Goal: Information Seeking & Learning: Learn about a topic

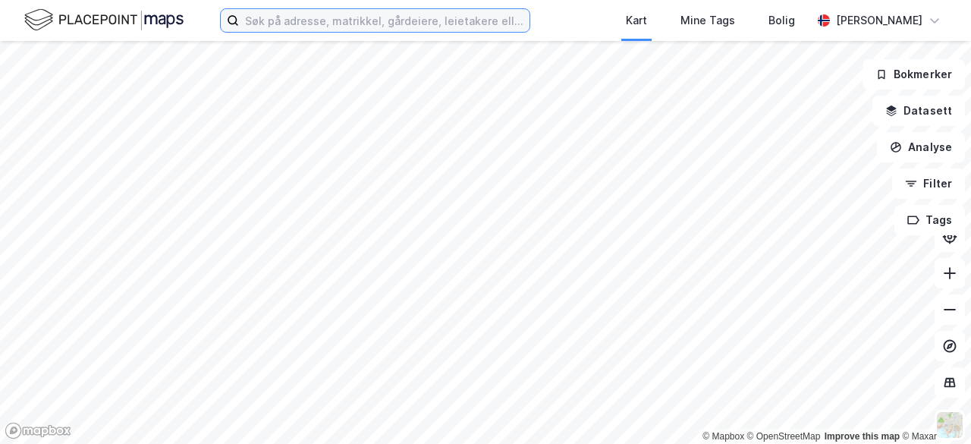
click at [351, 20] on input at bounding box center [384, 20] width 291 height 23
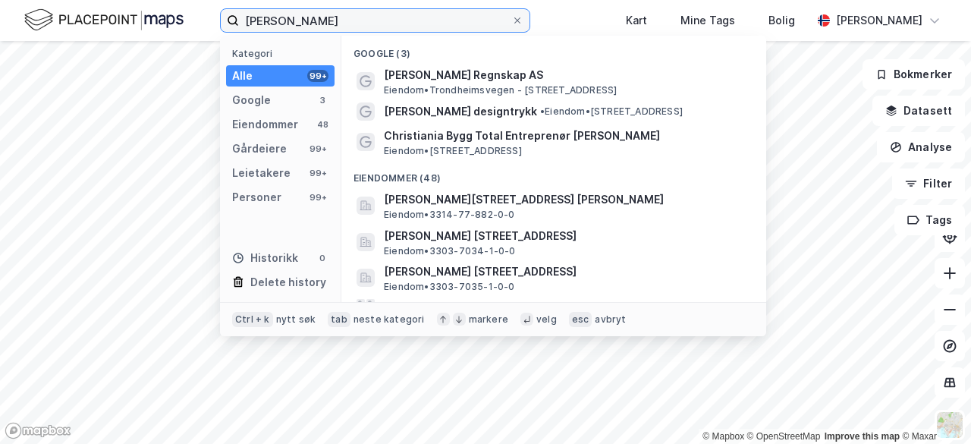
type input "christian ingebrigtsen"
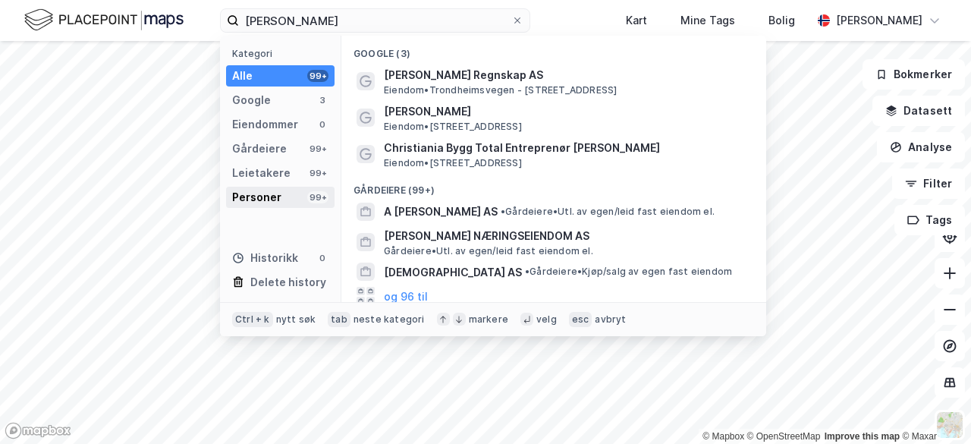
click at [276, 189] on div "Personer" at bounding box center [256, 197] width 49 height 18
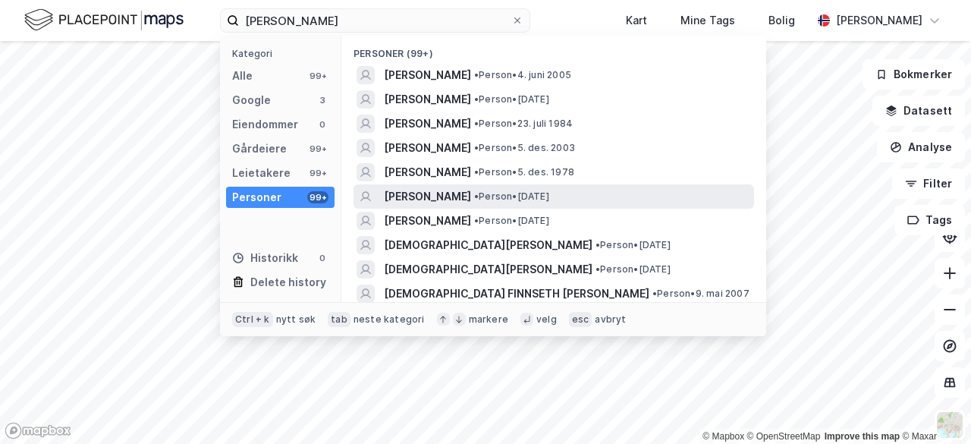
click at [460, 192] on span "CHRISTIAN INGEBRIGTSEN" at bounding box center [427, 196] width 87 height 18
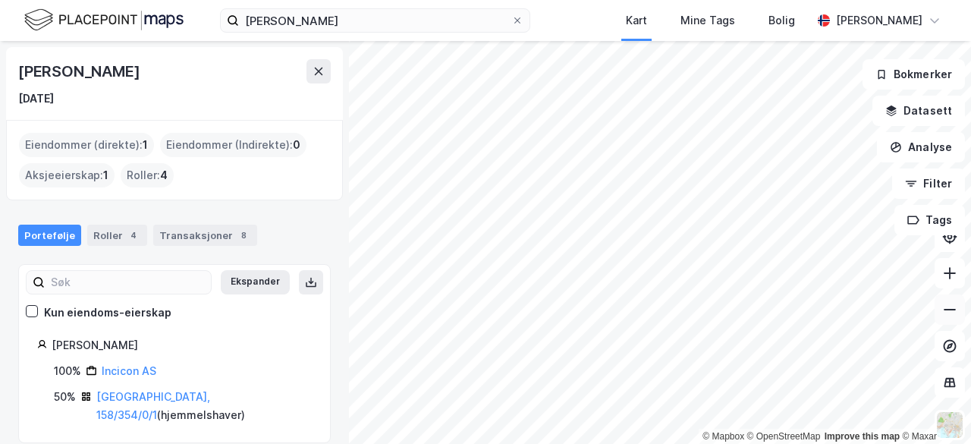
click at [948, 312] on icon at bounding box center [950, 309] width 15 height 15
click at [955, 285] on button at bounding box center [950, 273] width 30 height 30
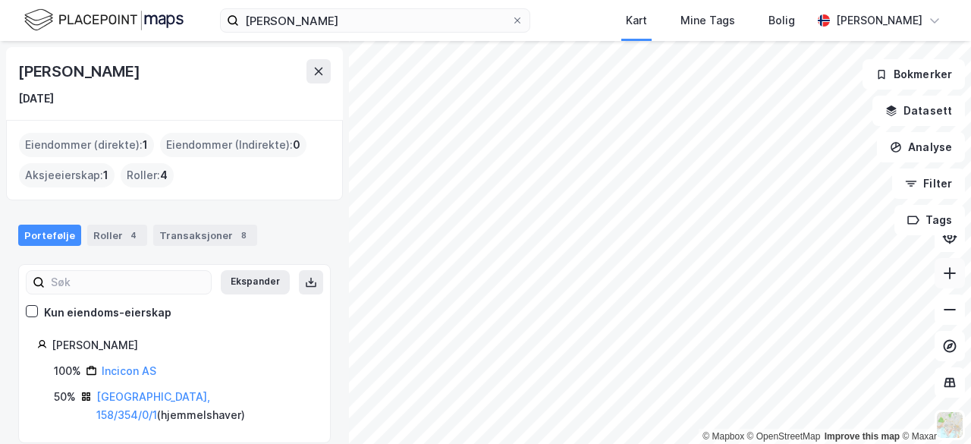
click at [955, 285] on button at bounding box center [950, 273] width 30 height 30
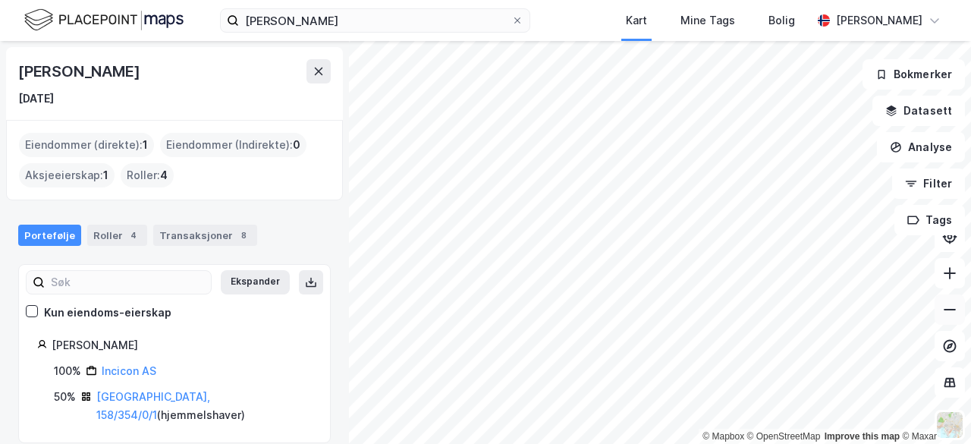
click at [956, 310] on icon at bounding box center [950, 309] width 15 height 15
click at [172, 242] on div "Transaksjoner 8" at bounding box center [205, 235] width 104 height 21
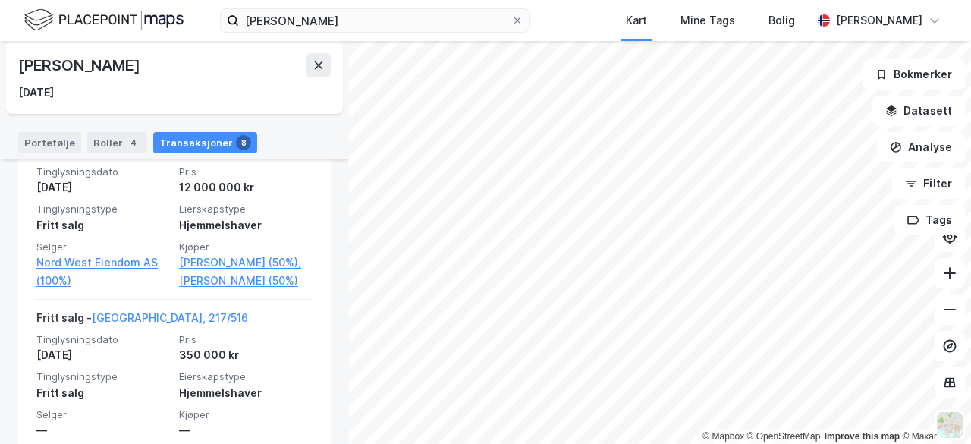
scroll to position [510, 0]
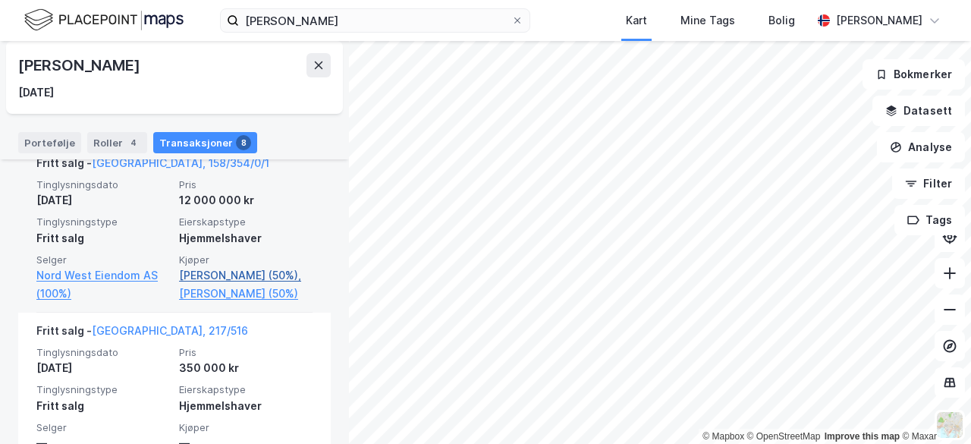
click at [185, 285] on link "Ingebrigtsen Martine D (50%)," at bounding box center [246, 275] width 134 height 18
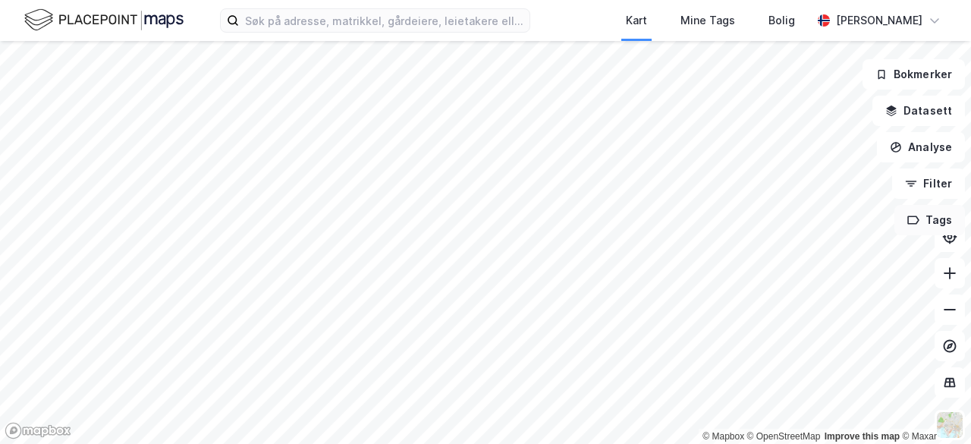
click at [947, 228] on button "Tags" at bounding box center [930, 220] width 71 height 30
click at [932, 210] on button "Tags" at bounding box center [930, 220] width 71 height 30
click at [690, 31] on div "Mine Tags" at bounding box center [708, 20] width 64 height 27
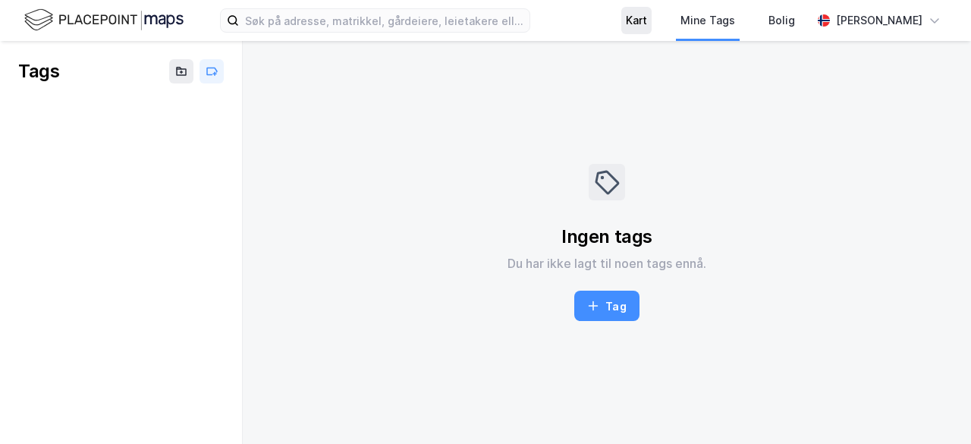
click at [626, 16] on div "Kart" at bounding box center [636, 20] width 21 height 18
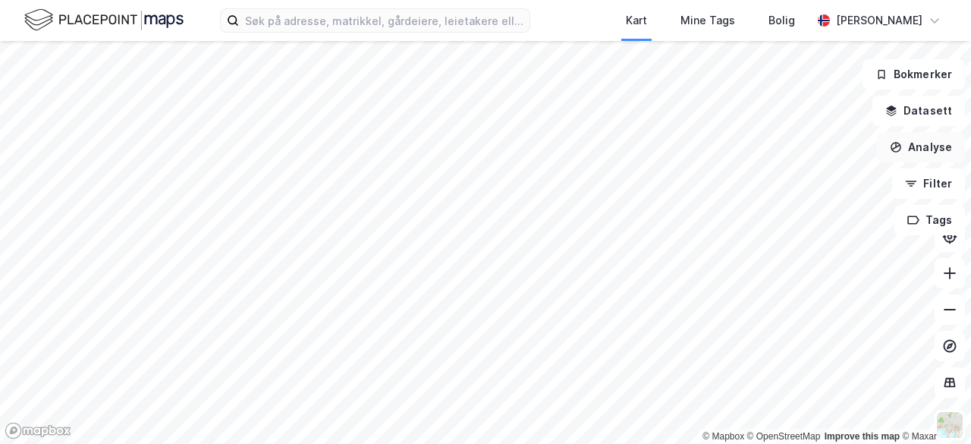
click at [916, 153] on button "Analyse" at bounding box center [921, 147] width 88 height 30
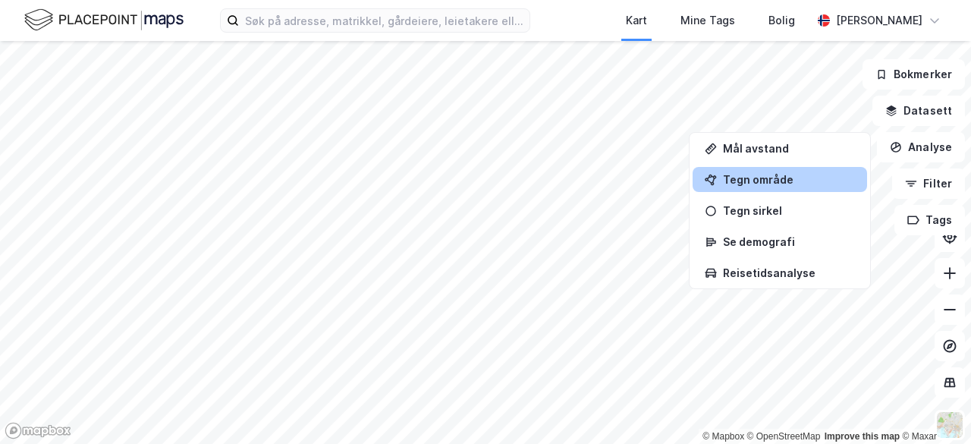
click at [777, 173] on div "Tegn område" at bounding box center [789, 179] width 132 height 13
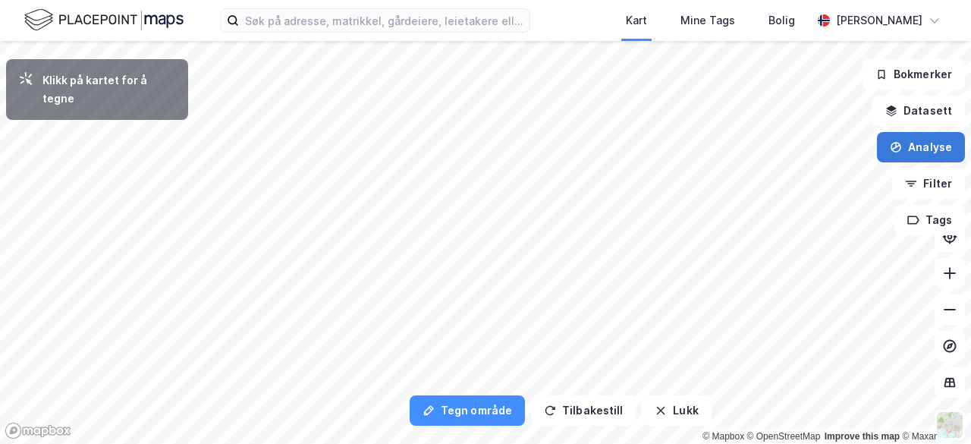
click at [901, 158] on button "Analyse" at bounding box center [921, 147] width 88 height 30
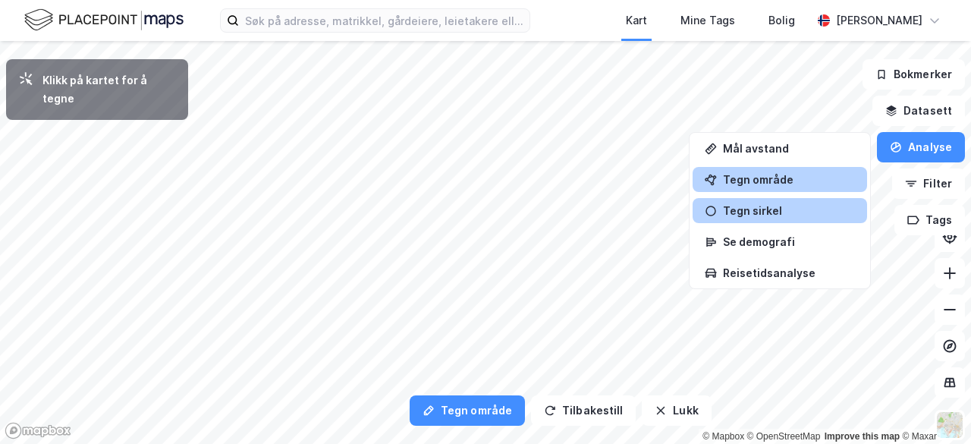
click at [763, 214] on div "Tegn sirkel" at bounding box center [789, 210] width 132 height 13
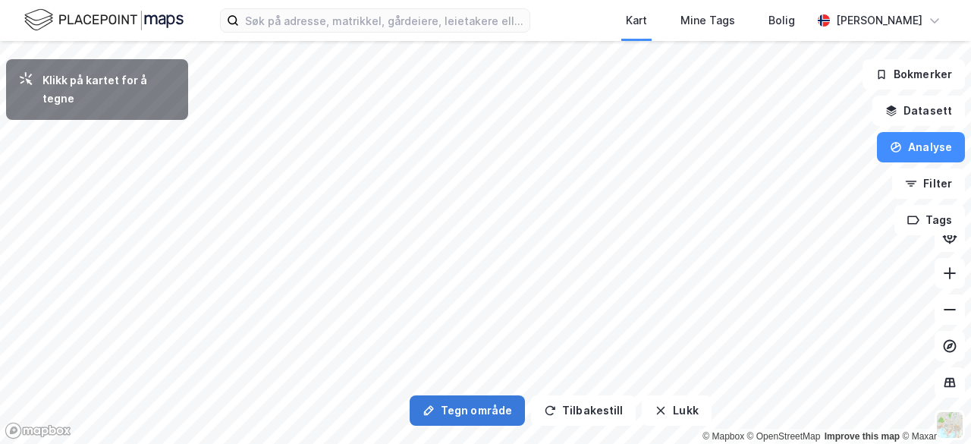
click at [445, 411] on button "Tegn område" at bounding box center [467, 410] width 115 height 30
